Goal: Information Seeking & Learning: Check status

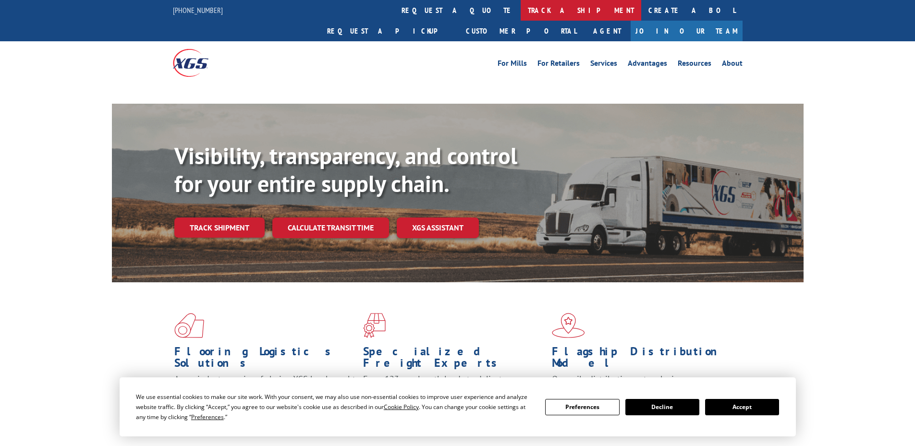
click at [521, 15] on link "track a shipment" at bounding box center [581, 10] width 121 height 21
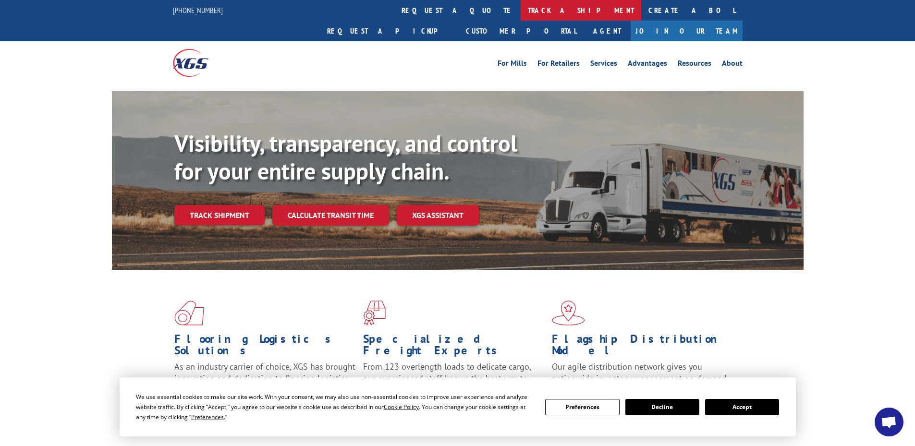
click at [521, 12] on link "track a shipment" at bounding box center [581, 10] width 121 height 21
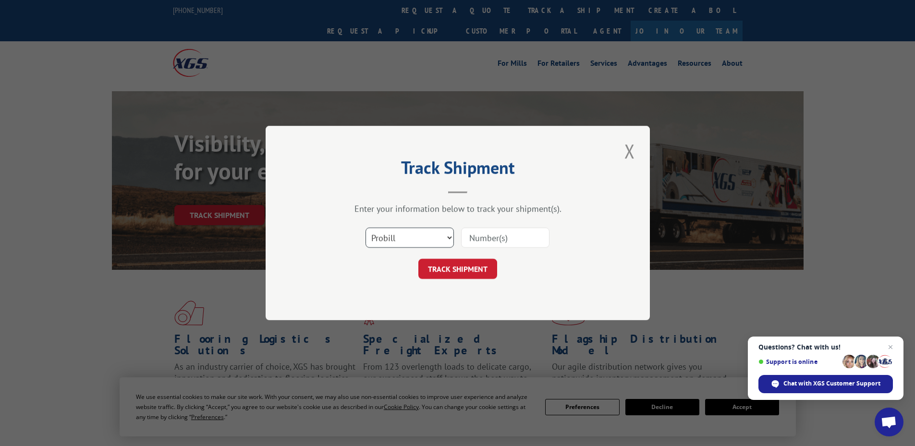
click at [438, 233] on select "Select category... Probill BOL PO" at bounding box center [410, 238] width 88 height 20
select select "bol"
click at [366, 228] on select "Select category... Probill BOL PO" at bounding box center [410, 238] width 88 height 20
click at [512, 243] on input at bounding box center [505, 238] width 88 height 20
paste input "4865978"
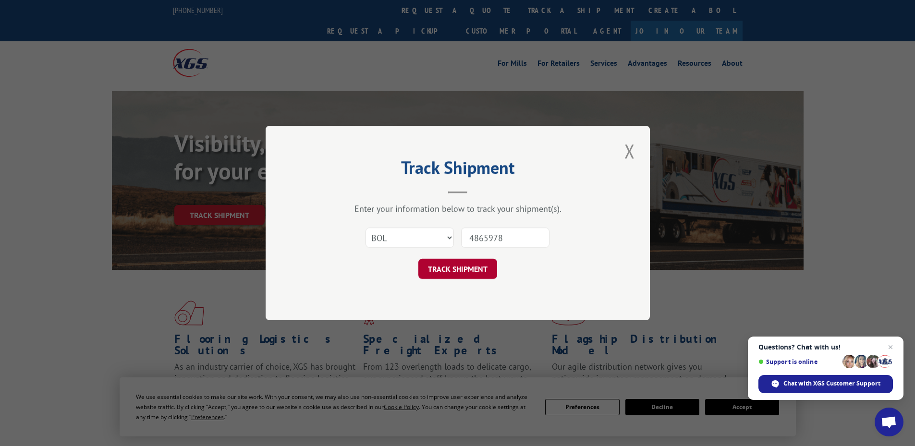
type input "4865978"
click at [480, 272] on button "TRACK SHIPMENT" at bounding box center [458, 269] width 79 height 20
